Goal: Find contact information: Find contact information

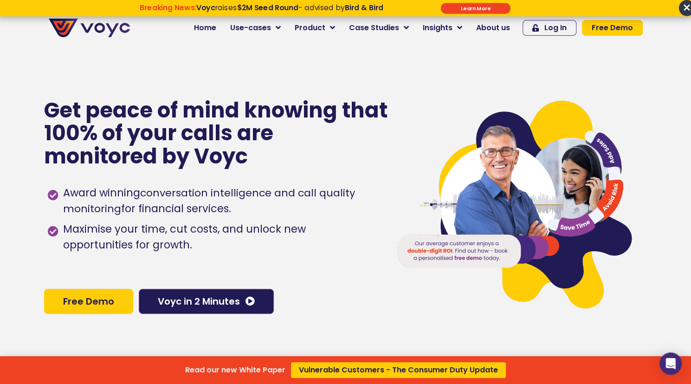
click at [40, 61] on div "Read our new White Paper Vulnerable Customers - The Consumer Duty Update" at bounding box center [345, 192] width 691 height 384
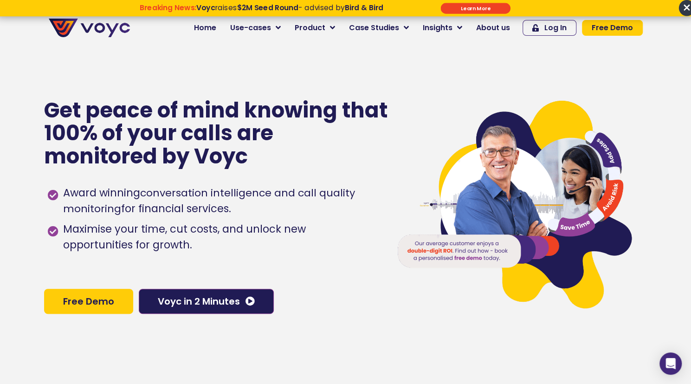
click at [494, 27] on span "About us" at bounding box center [493, 27] width 34 height 11
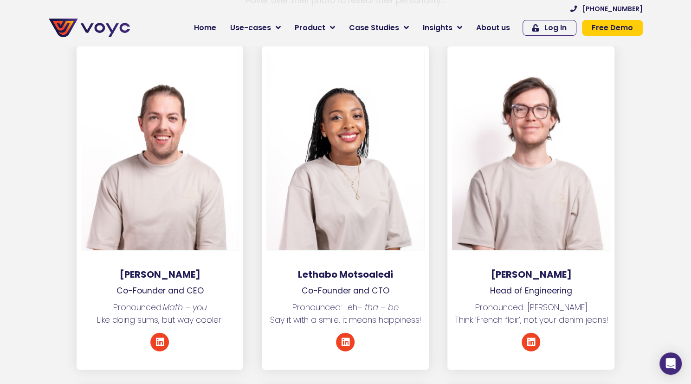
scroll to position [1303, 0]
click at [226, 173] on div at bounding box center [160, 151] width 158 height 200
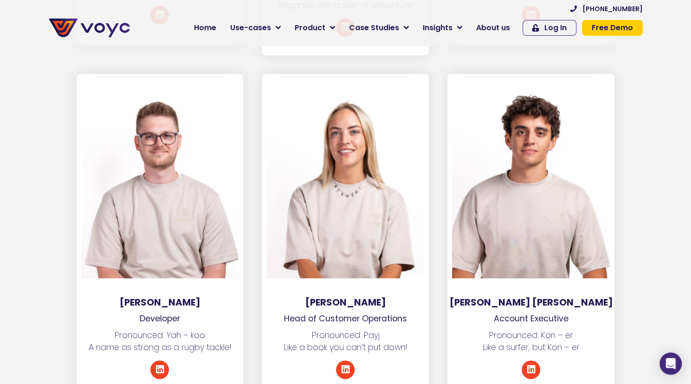
scroll to position [2659, 0]
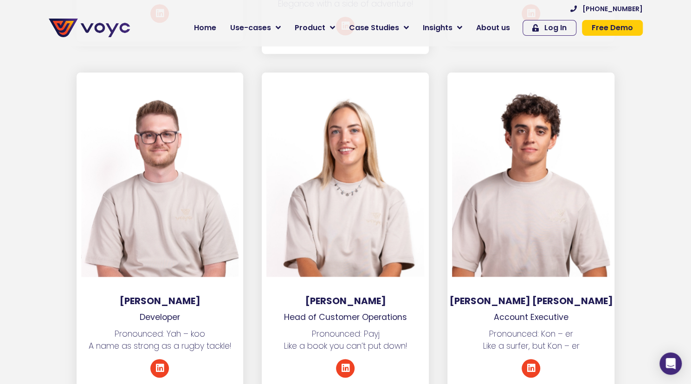
click at [226, 173] on div at bounding box center [160, 177] width 158 height 200
drag, startPoint x: 0, startPoint y: 0, endPoint x: 226, endPoint y: 173, distance: 284.5
click at [226, 173] on div at bounding box center [160, 177] width 158 height 200
click at [261, 186] on div "Paige Whittock Head of Customer Operations Pronounced: Payj Like a book you can…" at bounding box center [346, 234] width 186 height 324
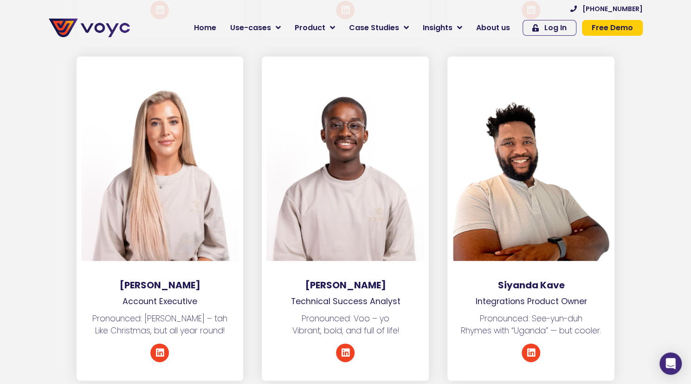
scroll to position [3714, 0]
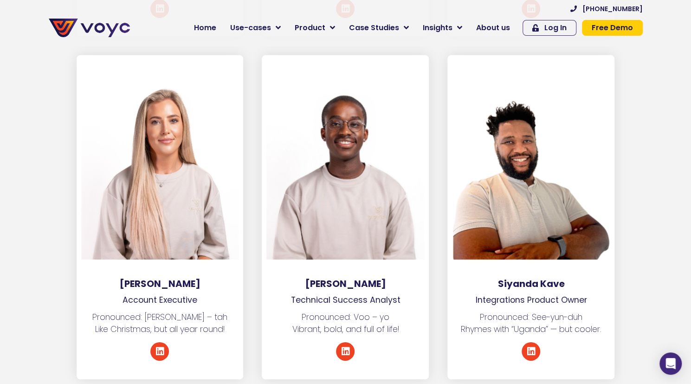
click at [653, 254] on section "Krista Curnow Account Executive Pronounced: Kris – tah Like Christmas, but all …" at bounding box center [345, 226] width 691 height 343
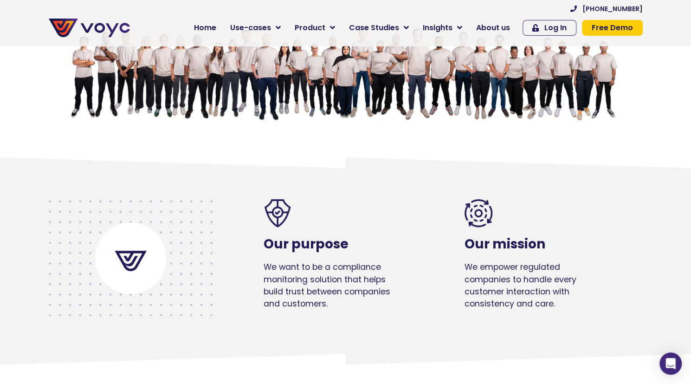
scroll to position [0, 0]
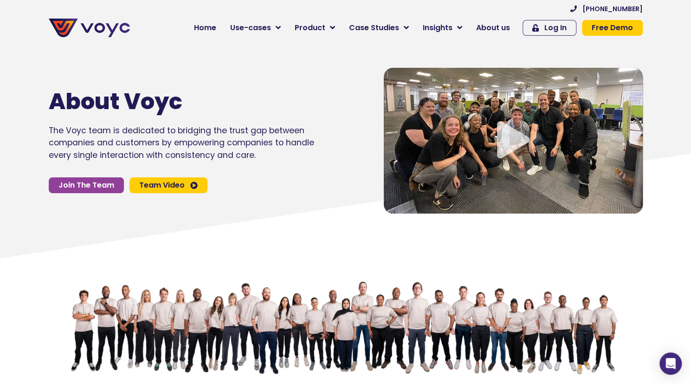
click at [216, 27] on span "Home" at bounding box center [205, 27] width 22 height 11
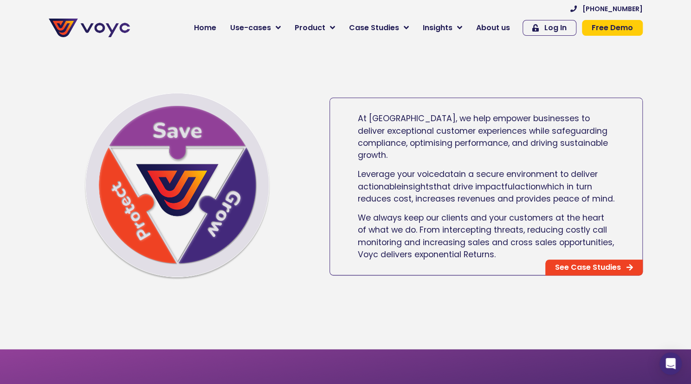
scroll to position [499, 0]
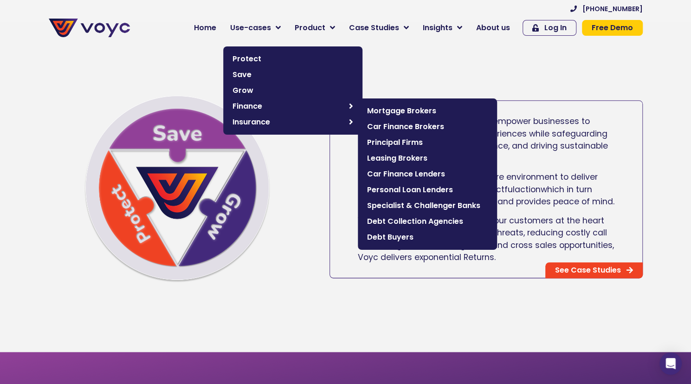
click at [396, 206] on span "Specialist & Challenger Banks" at bounding box center [427, 205] width 121 height 11
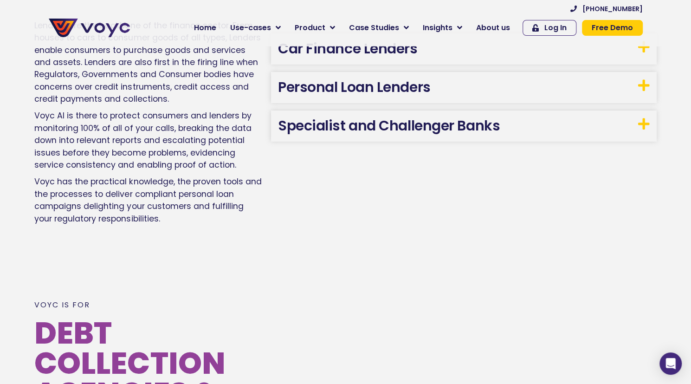
click at [642, 117] on icon at bounding box center [644, 123] width 12 height 13
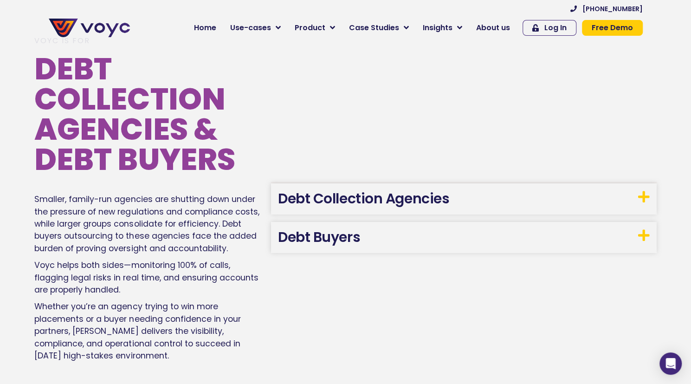
scroll to position [1478, 0]
click at [644, 190] on icon at bounding box center [644, 196] width 12 height 13
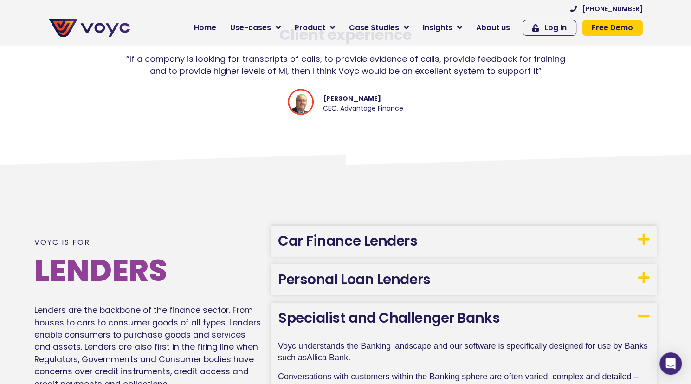
scroll to position [938, 0]
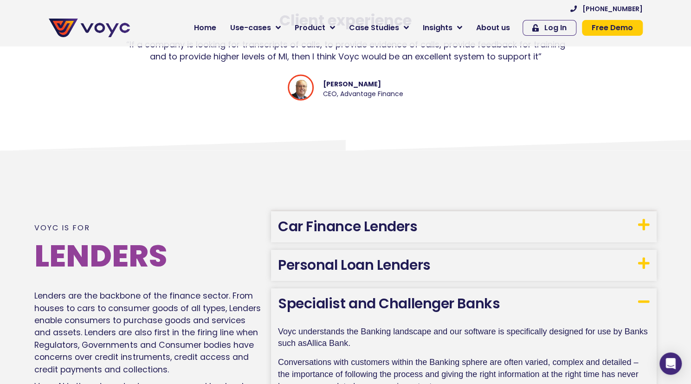
click at [643, 256] on icon at bounding box center [644, 262] width 12 height 13
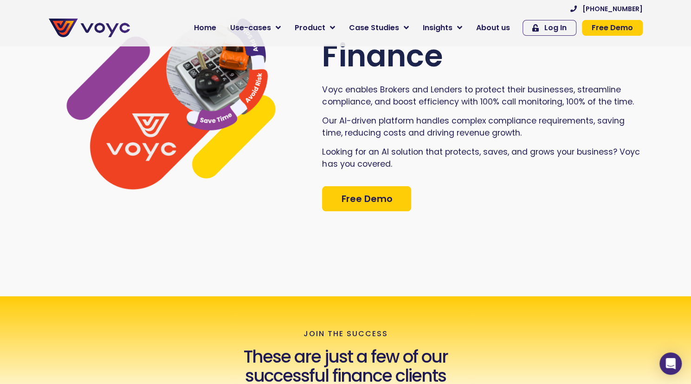
scroll to position [0, 0]
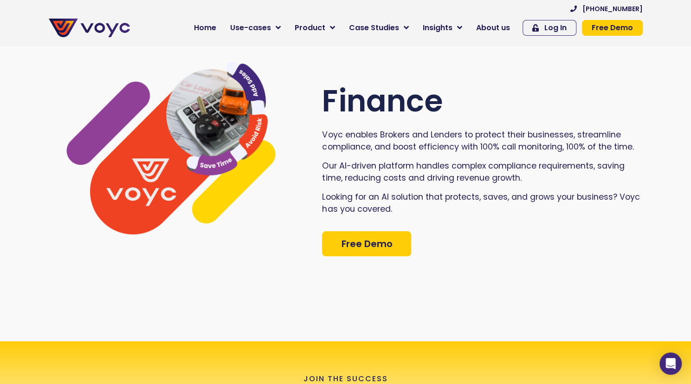
click at [485, 24] on span "About us" at bounding box center [493, 27] width 34 height 11
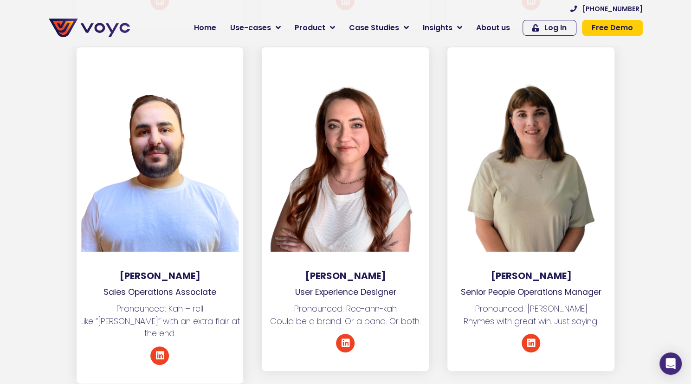
scroll to position [4081, 0]
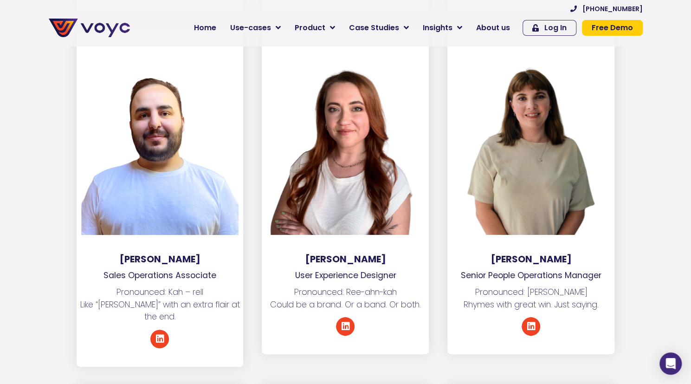
click at [41, 44] on section "[PHONE_NUMBER] Home Use-cases Protect Save Grow Finance Mortgage Brokers Car Fi…" at bounding box center [345, 23] width 691 height 46
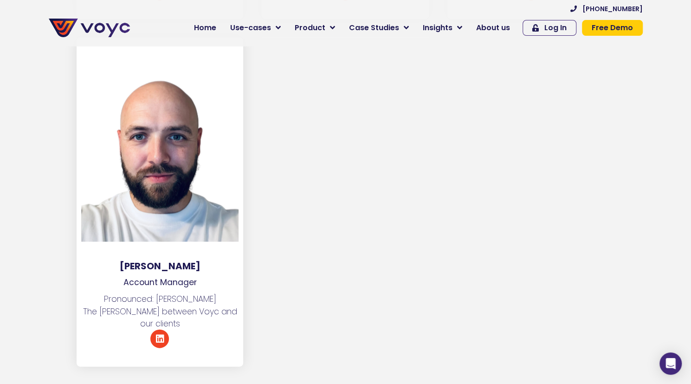
scroll to position [5116, 0]
